Goal: Task Accomplishment & Management: Manage account settings

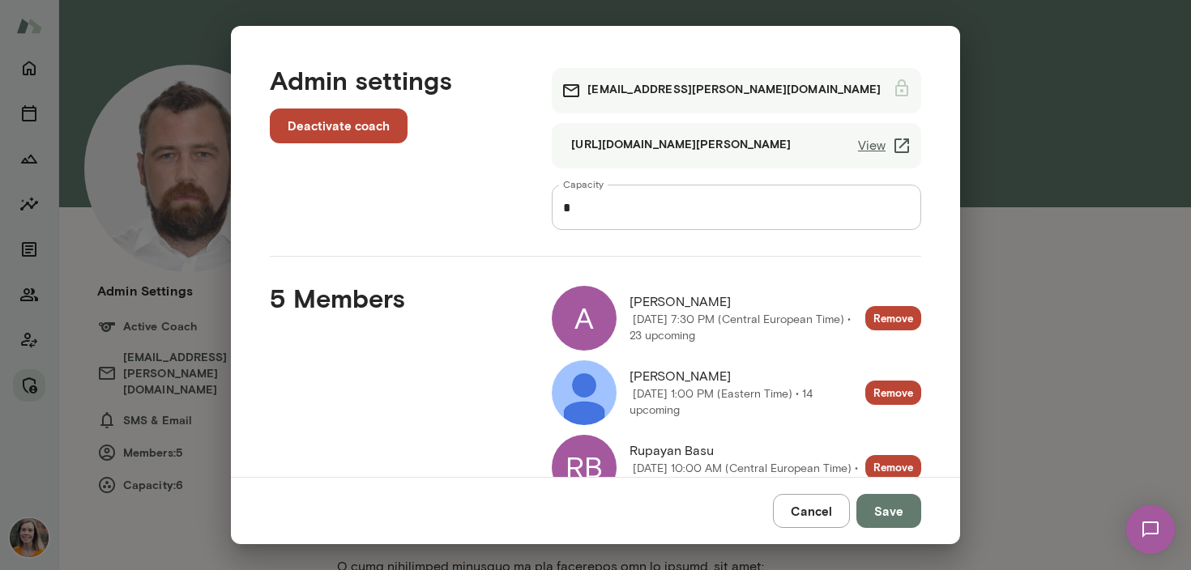
scroll to position [211, 0]
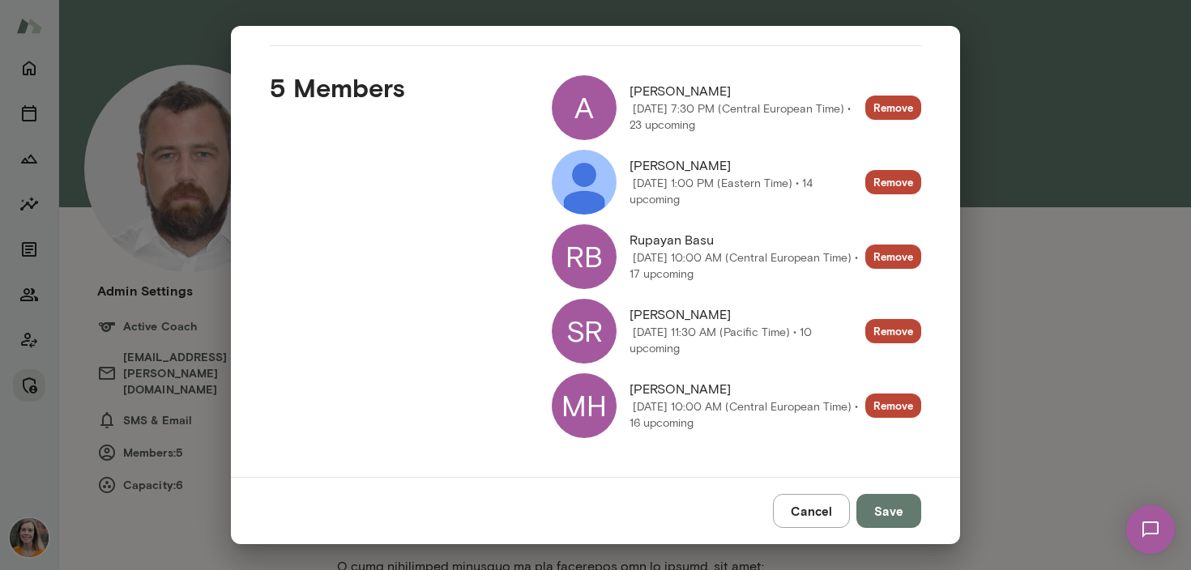
click at [592, 100] on div "A" at bounding box center [584, 107] width 65 height 65
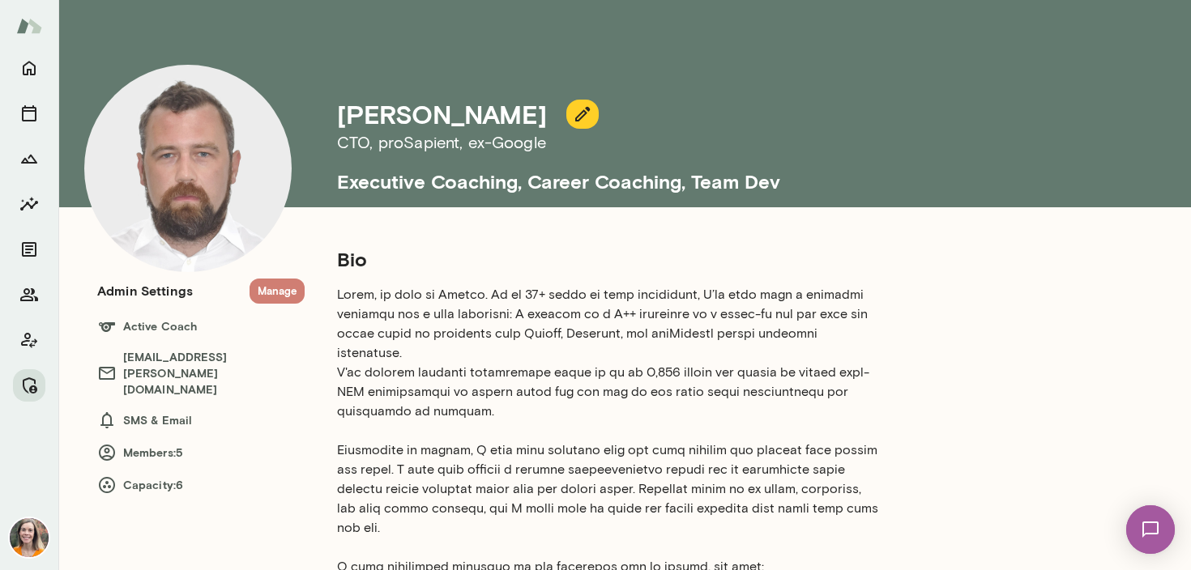
click at [274, 284] on button "Manage" at bounding box center [277, 291] width 55 height 25
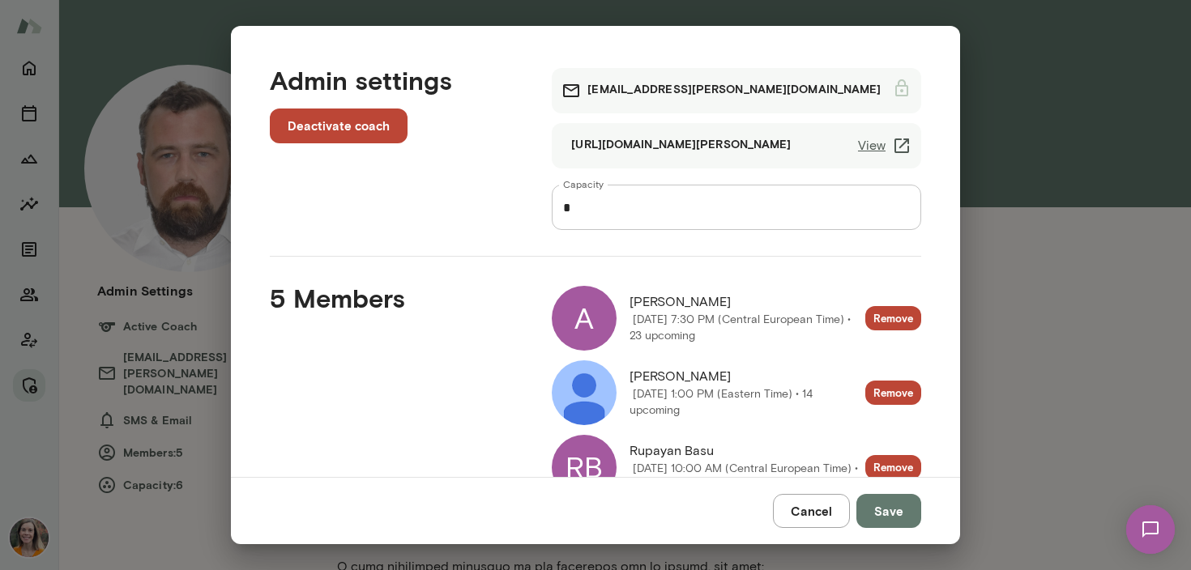
click at [581, 391] on img at bounding box center [584, 393] width 65 height 65
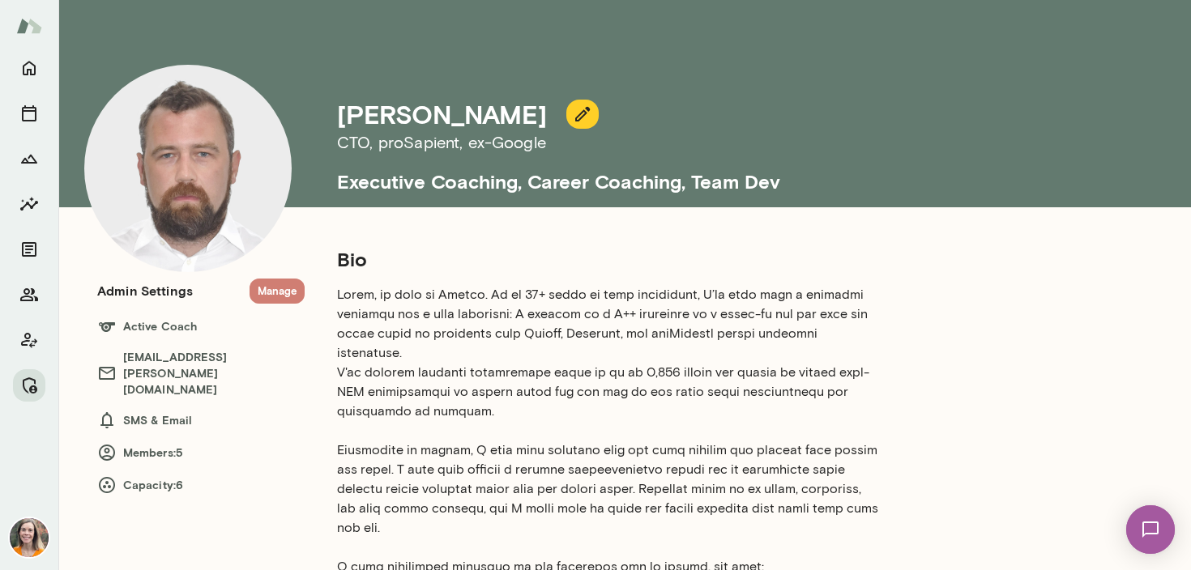
click at [264, 284] on button "Manage" at bounding box center [277, 291] width 55 height 25
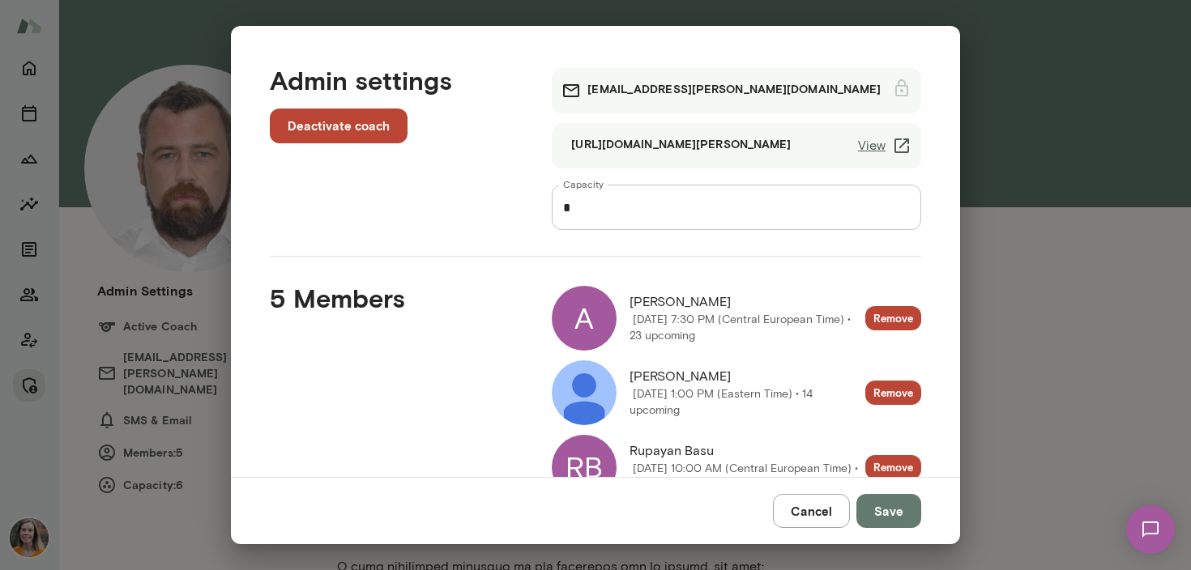
scroll to position [207, 0]
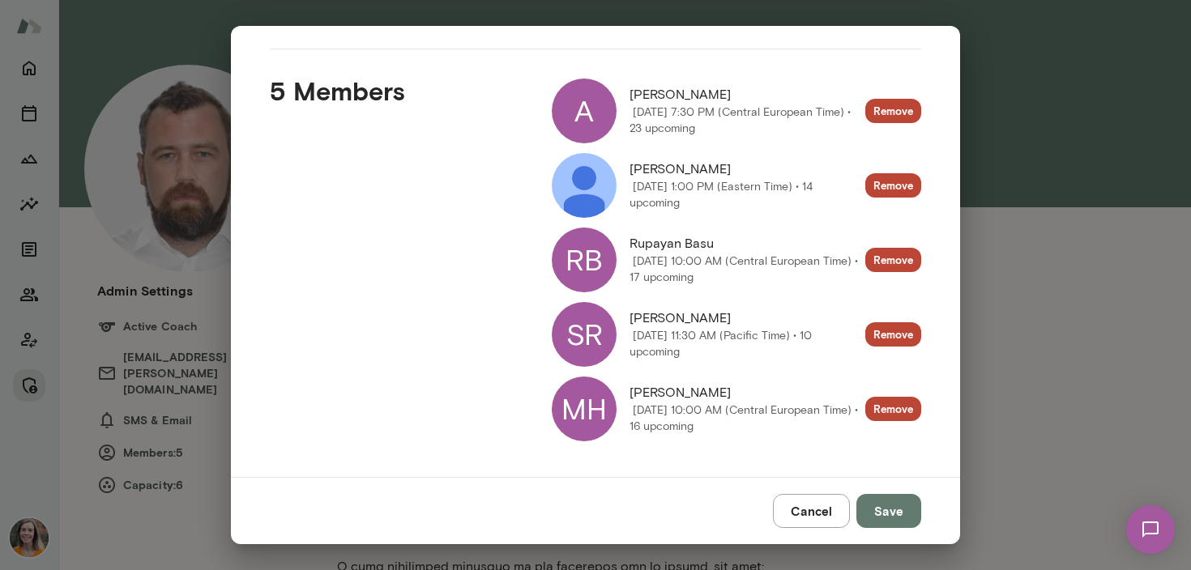
click at [598, 251] on div "RB" at bounding box center [584, 260] width 65 height 65
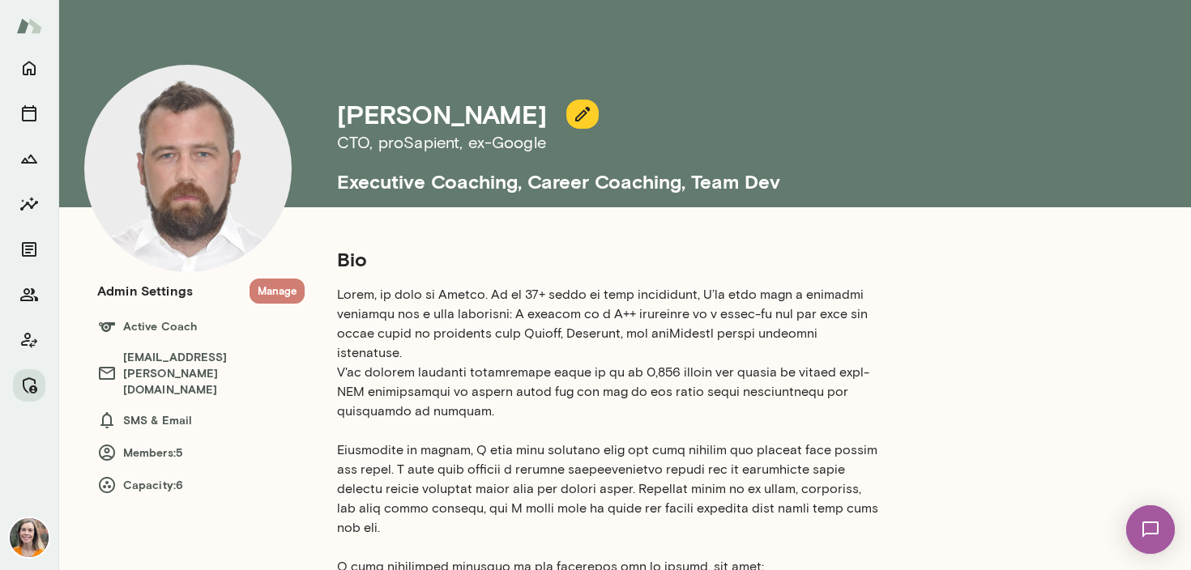
click at [273, 286] on button "Manage" at bounding box center [277, 291] width 55 height 25
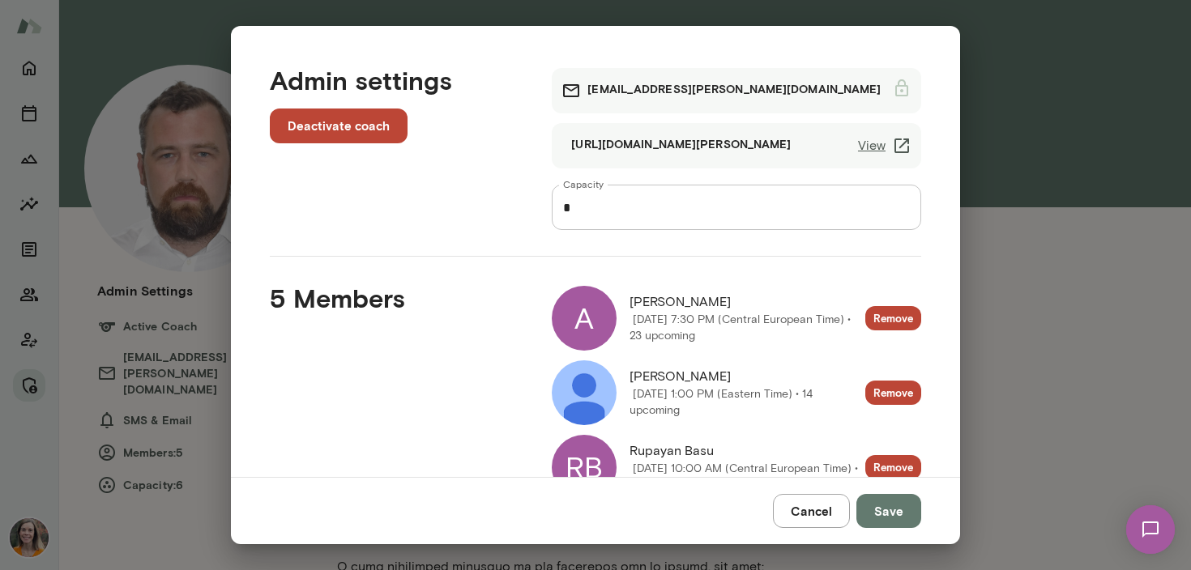
scroll to position [211, 0]
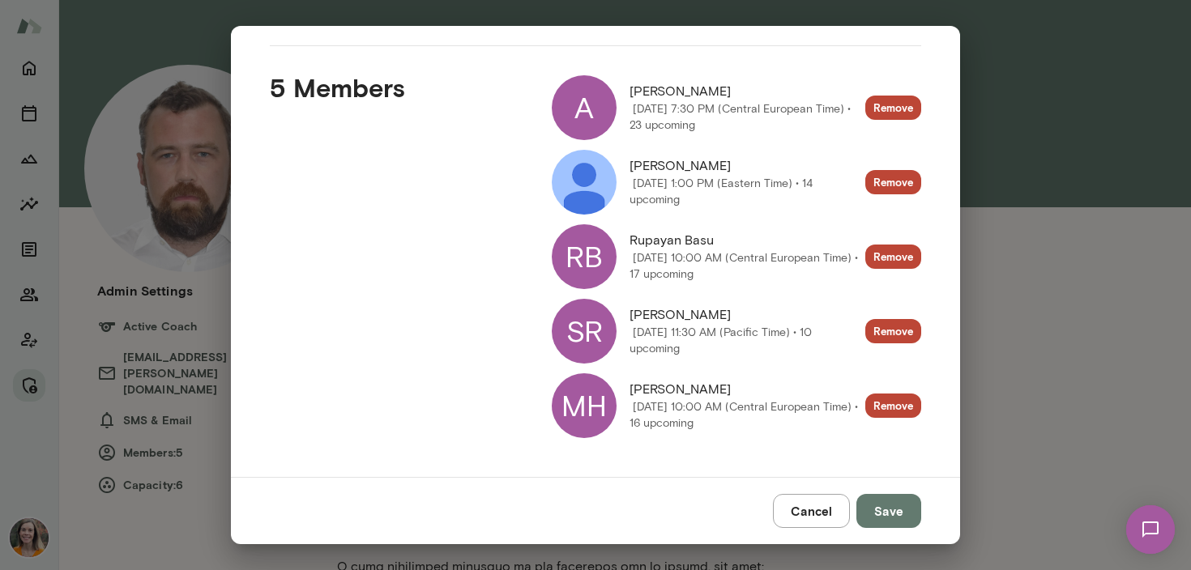
click at [591, 258] on div "RB" at bounding box center [584, 256] width 65 height 65
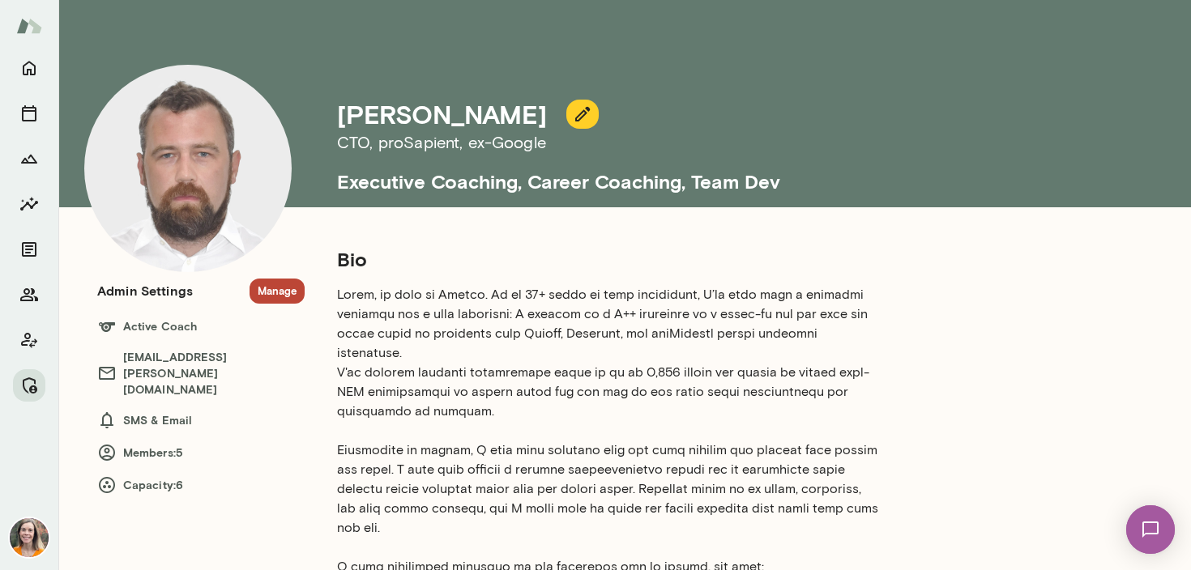
click at [271, 287] on button "Manage" at bounding box center [277, 291] width 55 height 25
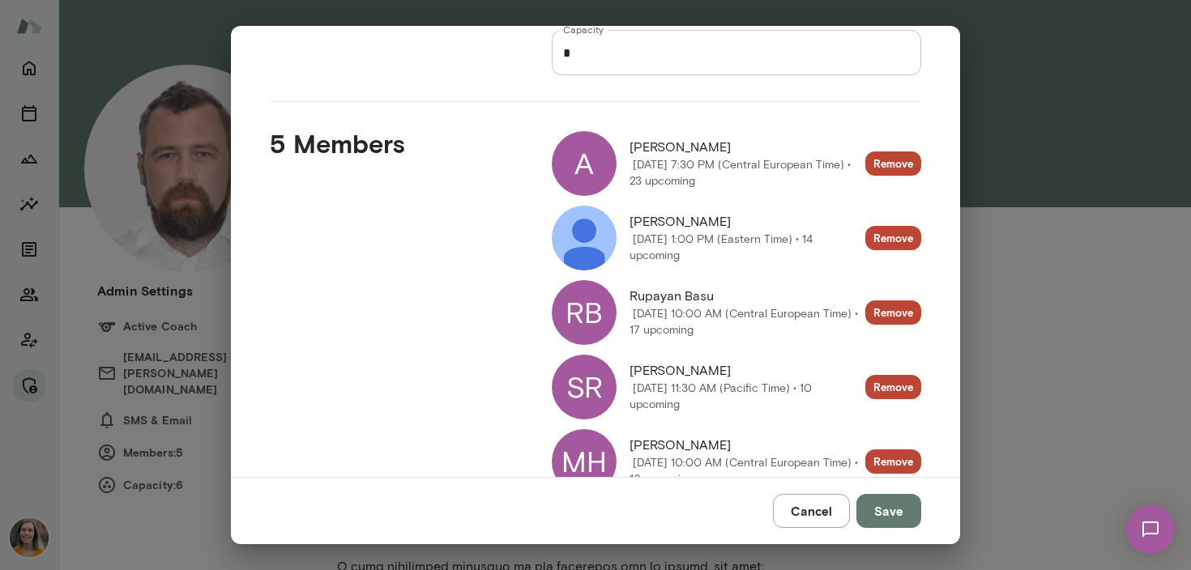
scroll to position [211, 0]
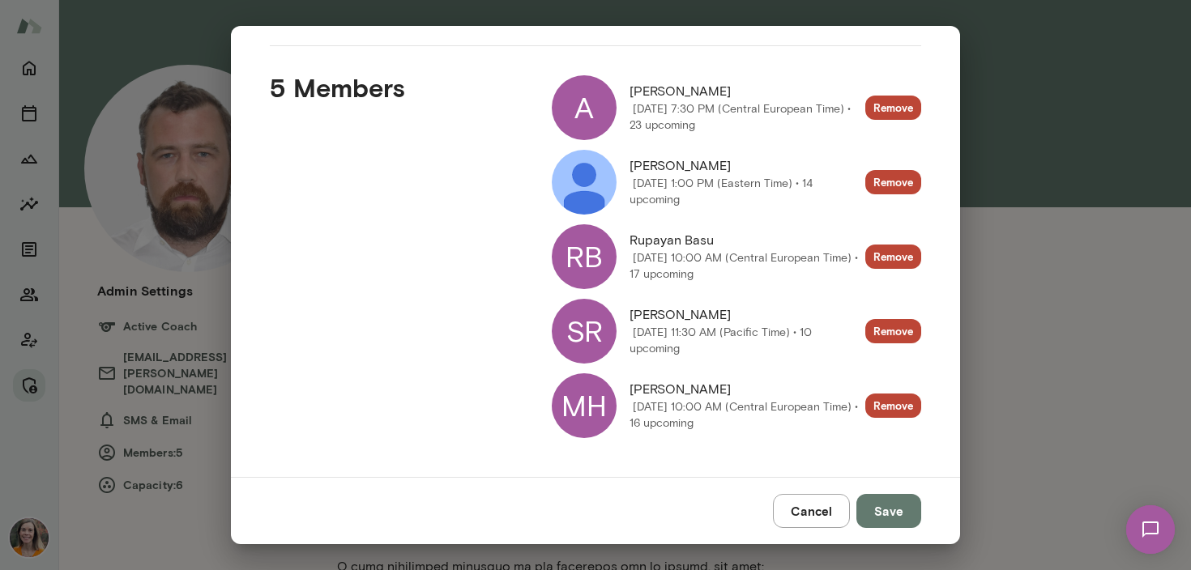
click at [583, 105] on div "A" at bounding box center [584, 107] width 65 height 65
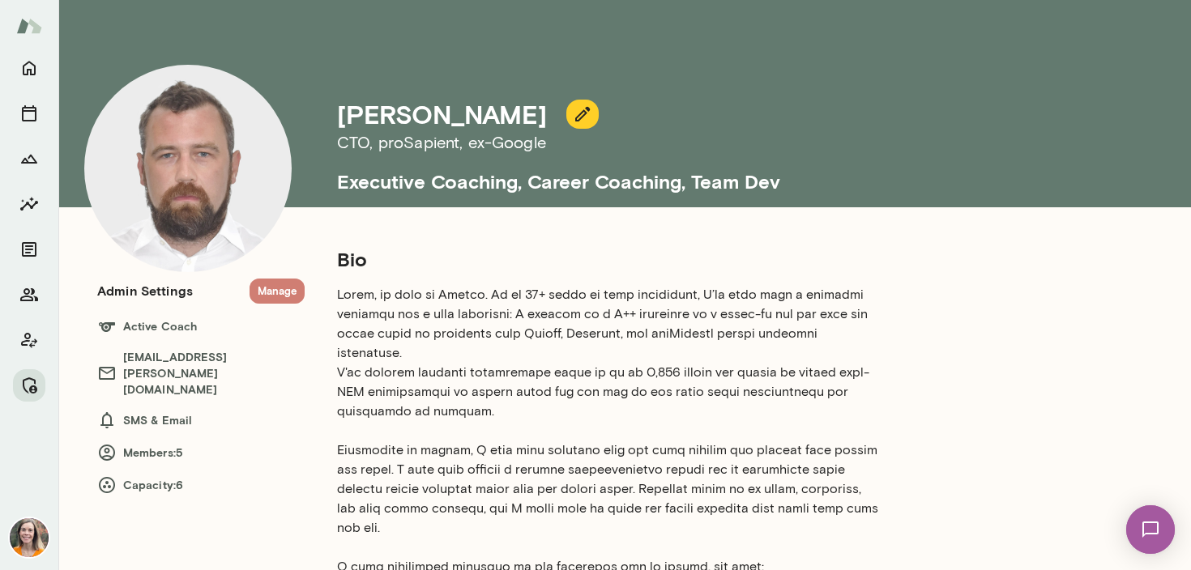
click at [271, 284] on button "Manage" at bounding box center [277, 291] width 55 height 25
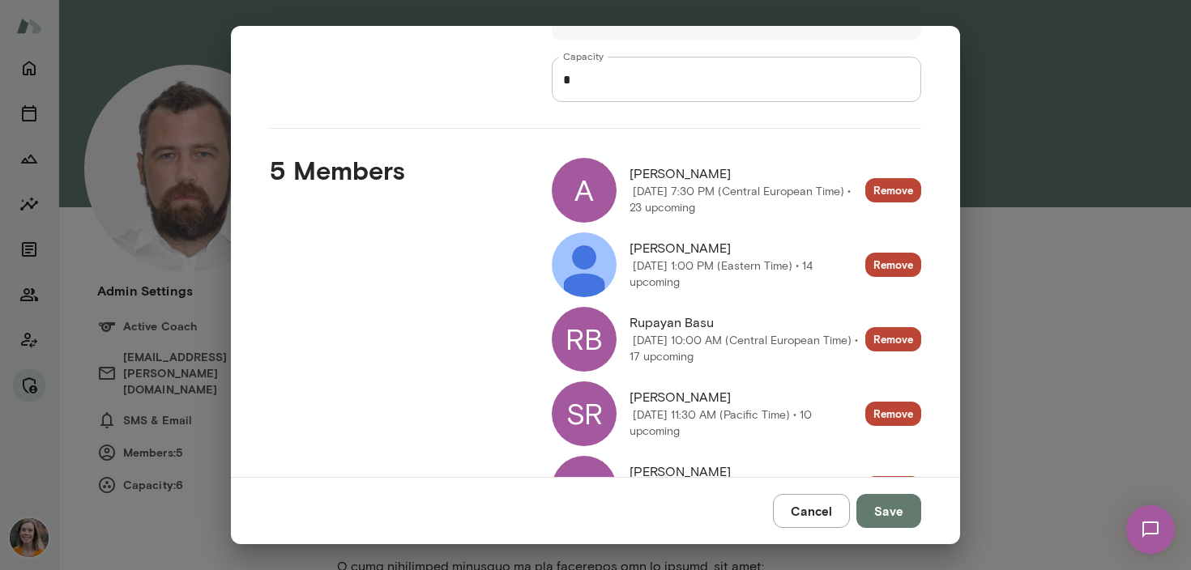
scroll to position [211, 0]
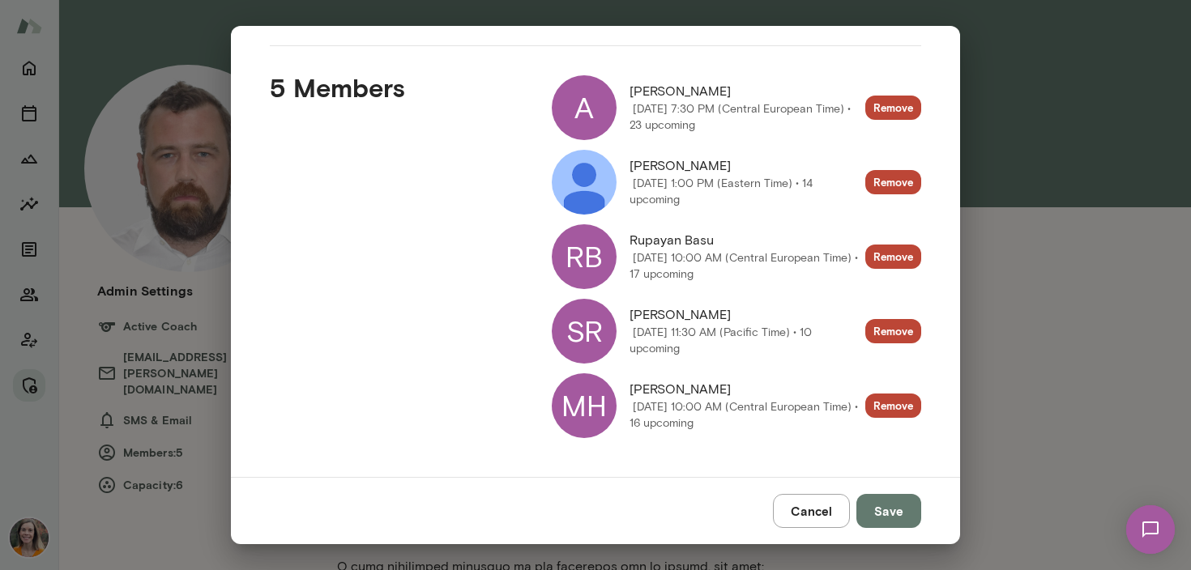
click at [592, 335] on div "SR" at bounding box center [584, 331] width 65 height 65
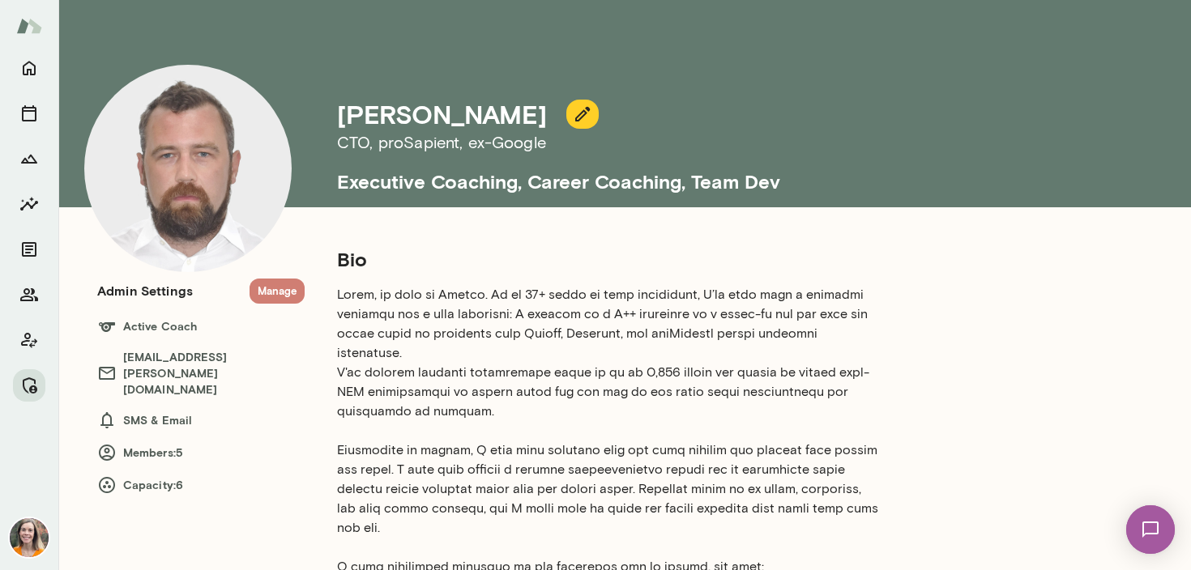
click at [278, 293] on button "Manage" at bounding box center [277, 291] width 55 height 25
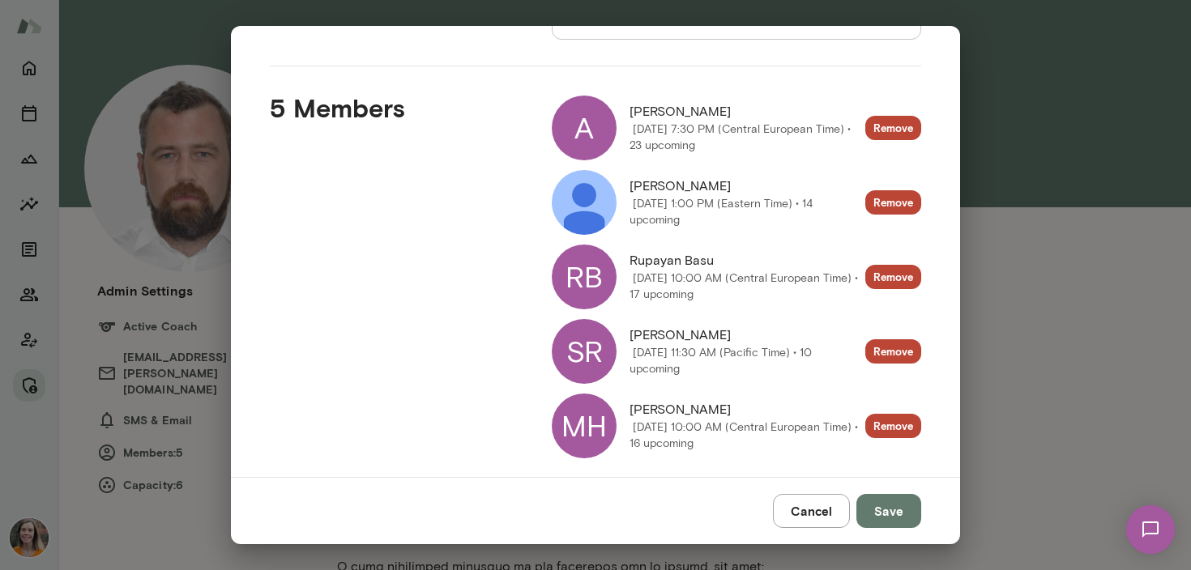
scroll to position [198, 0]
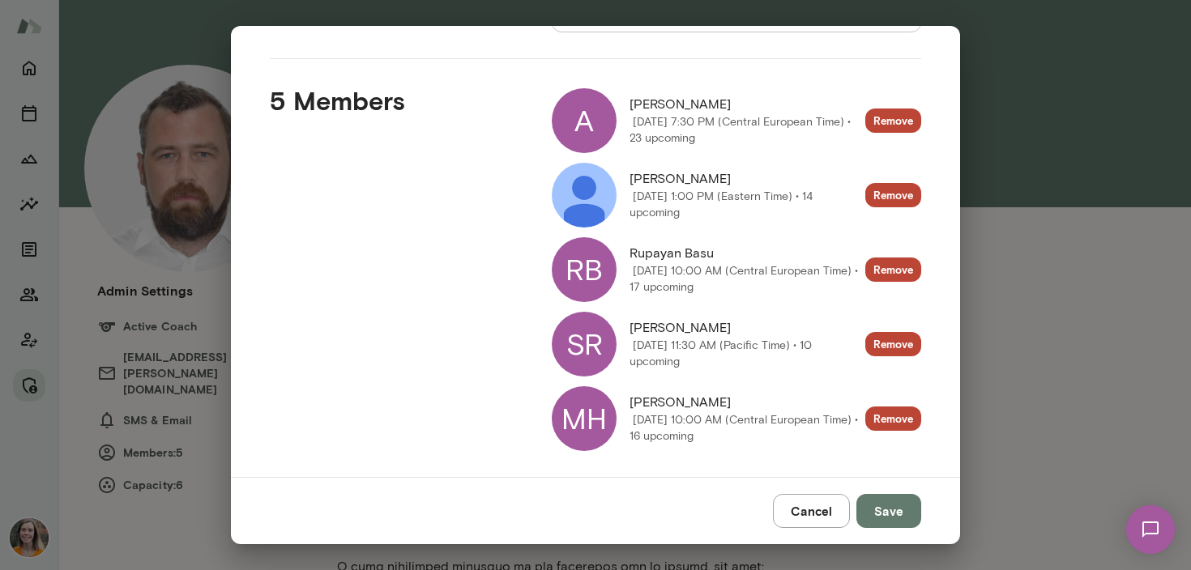
click at [595, 345] on div "SR" at bounding box center [584, 344] width 65 height 65
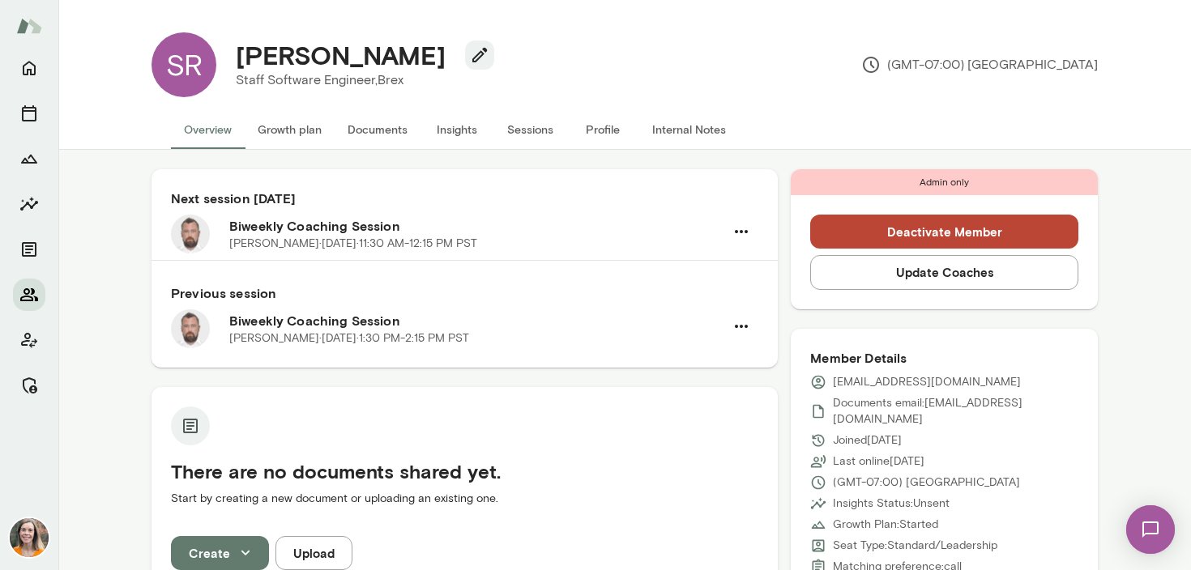
click at [29, 299] on icon "Members" at bounding box center [28, 294] width 19 height 19
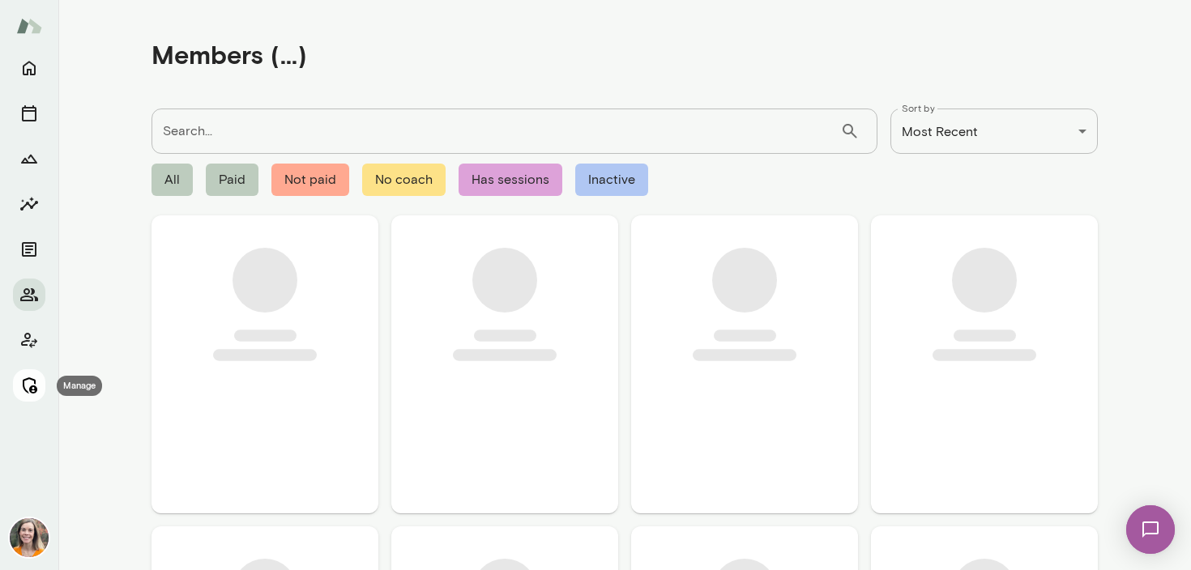
click at [19, 389] on icon "Manage" at bounding box center [28, 385] width 19 height 19
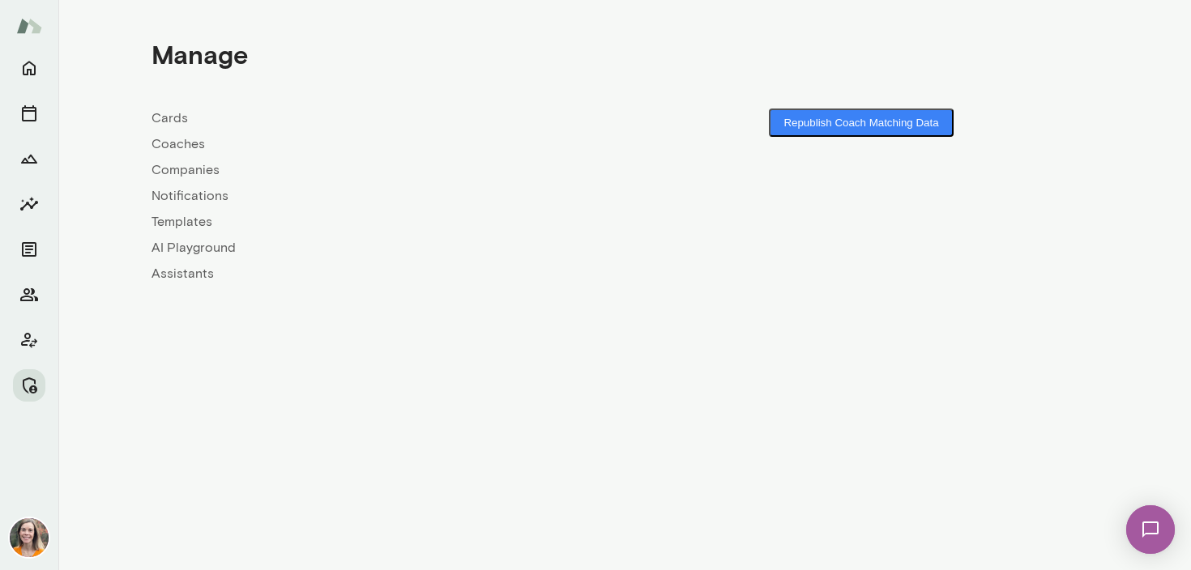
click at [178, 149] on link "Coaches" at bounding box center [388, 144] width 473 height 19
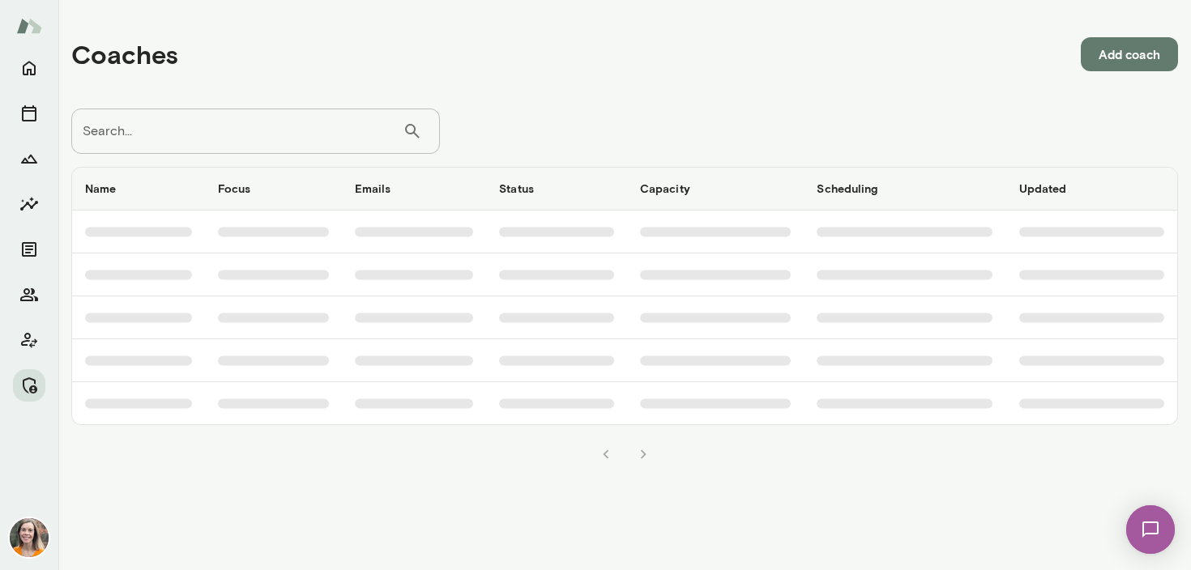
click at [224, 139] on input "Search..." at bounding box center [236, 131] width 331 height 45
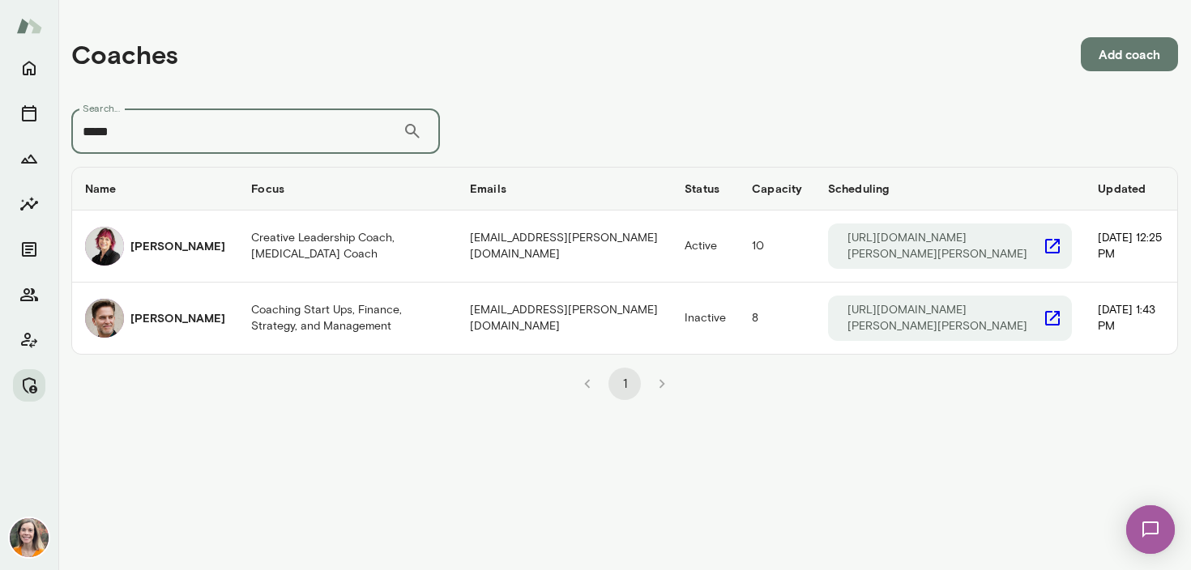
type input "*****"
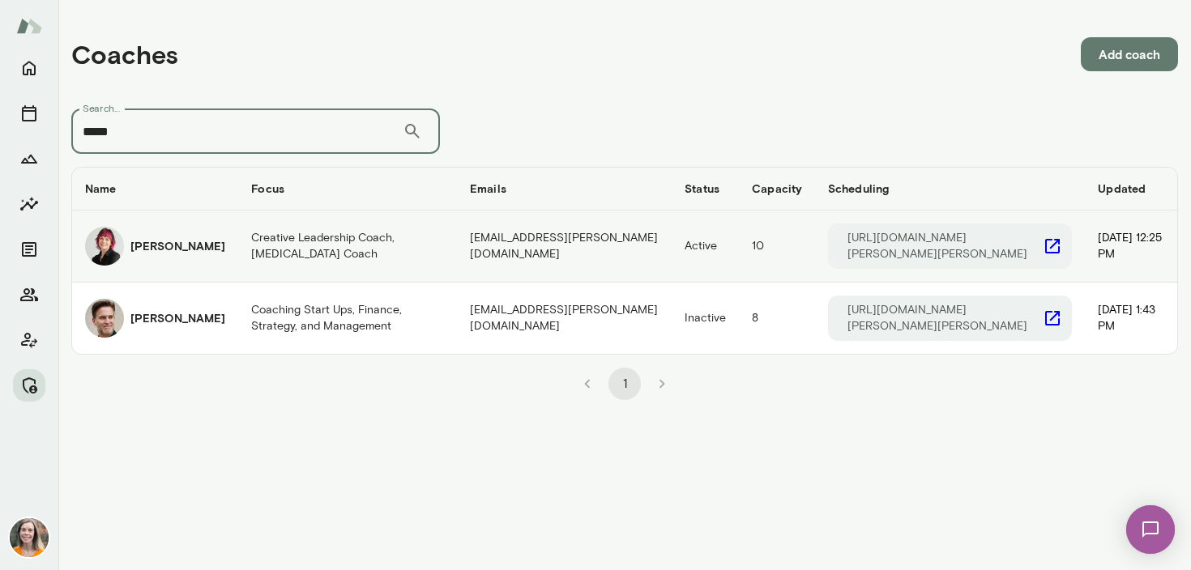
click at [185, 247] on h6 "[PERSON_NAME]" at bounding box center [177, 246] width 95 height 16
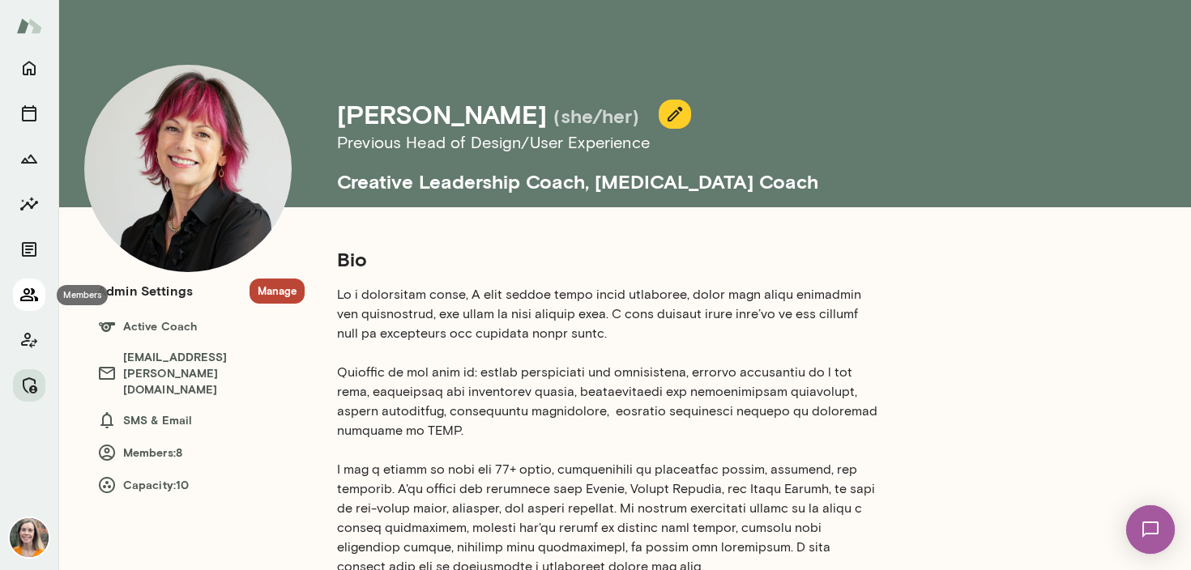
click at [28, 288] on icon "Members" at bounding box center [29, 294] width 18 height 13
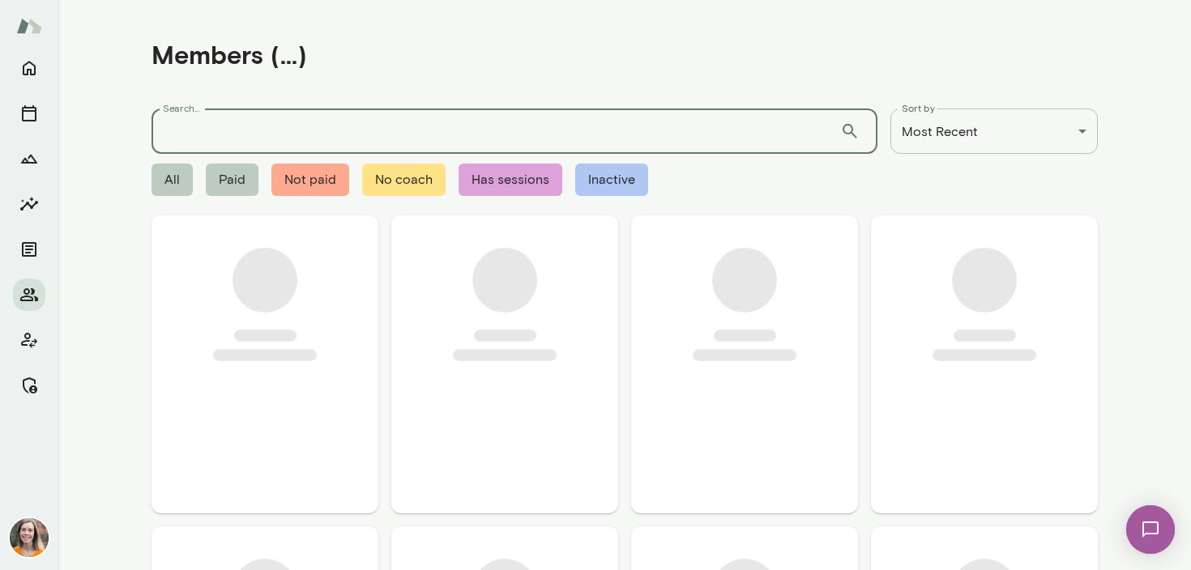
click at [188, 125] on input "Search..." at bounding box center [496, 131] width 689 height 45
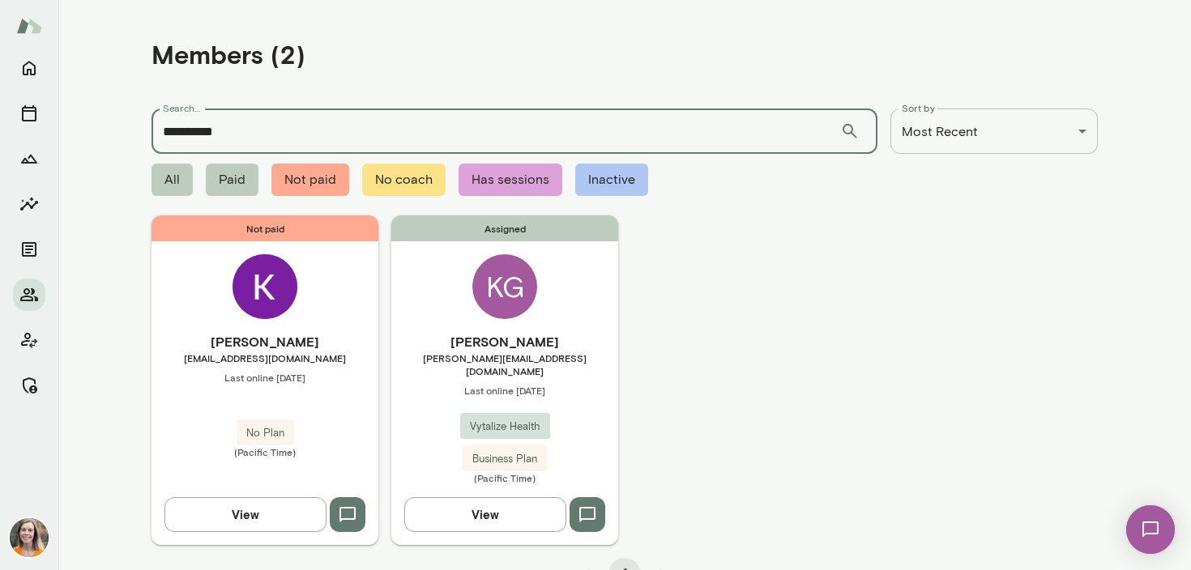
type input "**********"
click at [585, 319] on div "Assigned KG [PERSON_NAME] [PERSON_NAME][EMAIL_ADDRESS][DOMAIN_NAME] Last online…" at bounding box center [504, 380] width 227 height 329
